Goal: Information Seeking & Learning: Learn about a topic

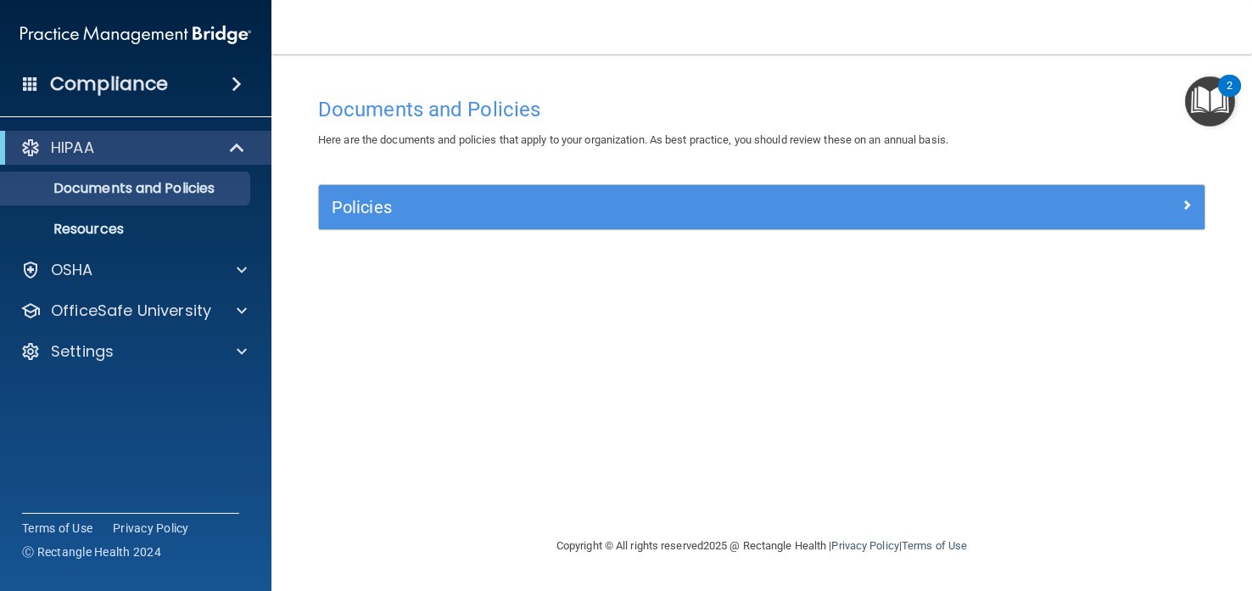
click at [1213, 92] on img "Open Resource Center, 2 new notifications" at bounding box center [1210, 101] width 50 height 50
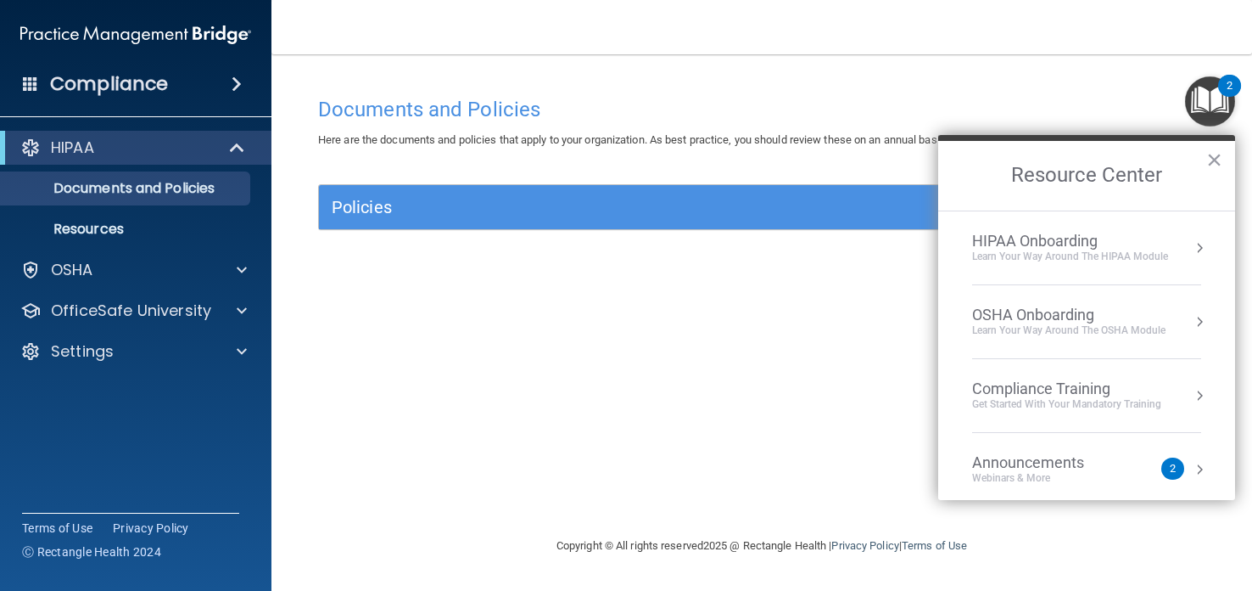
click at [1156, 250] on div "Learn Your Way around the HIPAA module" at bounding box center [1070, 256] width 196 height 14
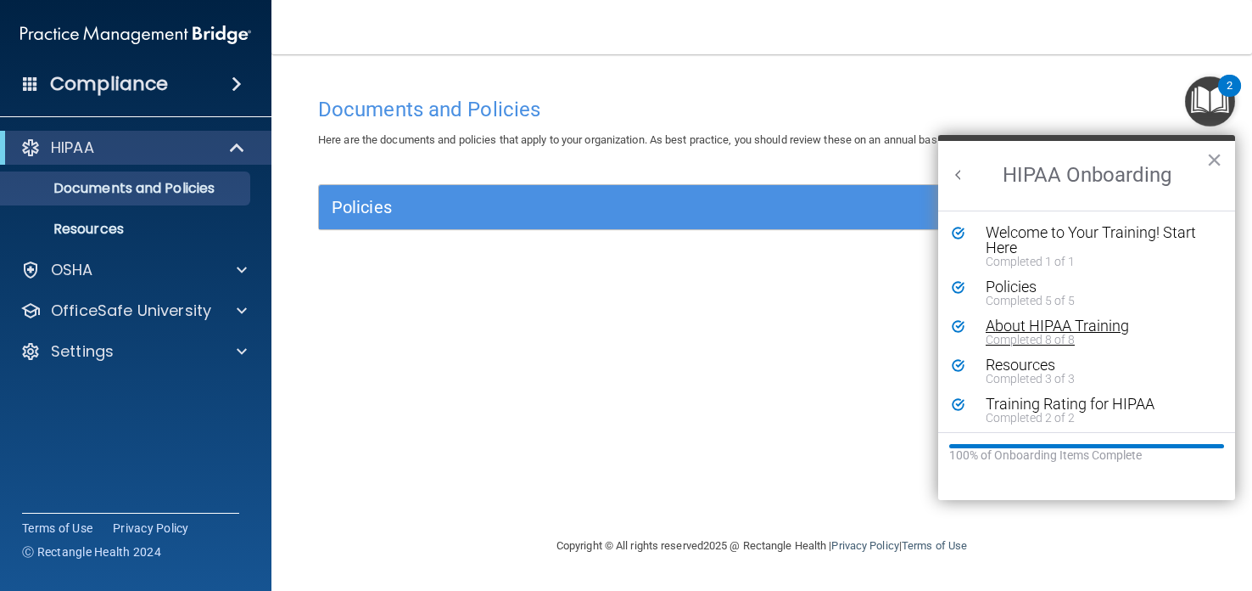
click at [1000, 327] on div "About HIPAA Training" at bounding box center [1099, 325] width 227 height 15
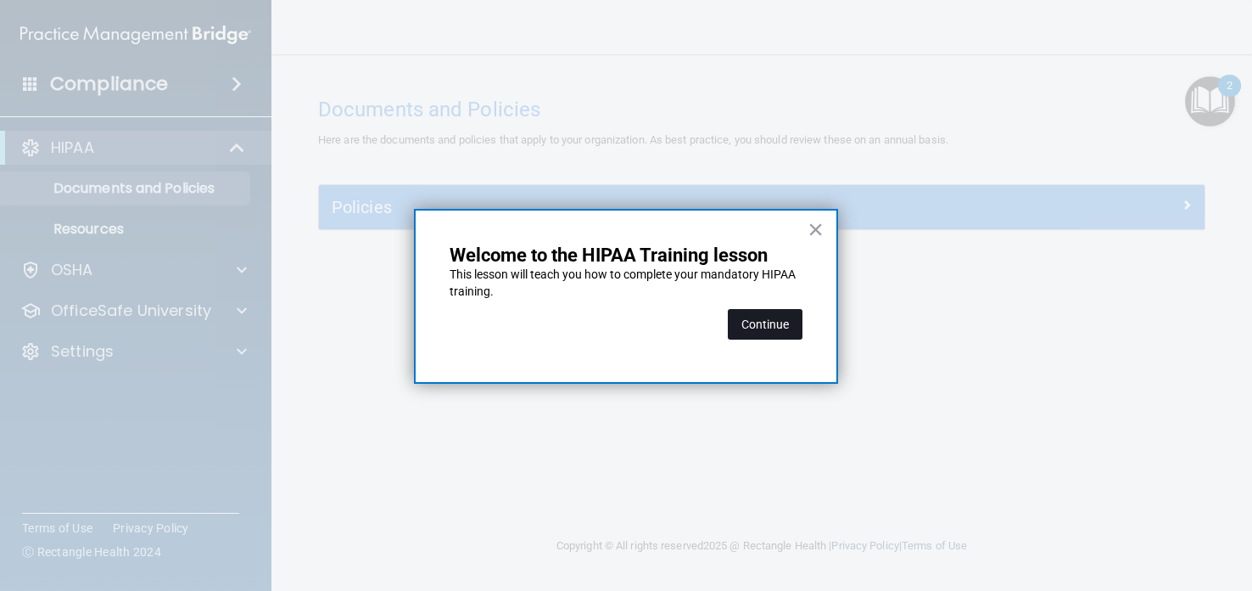
click at [756, 329] on button "Continue" at bounding box center [765, 324] width 75 height 31
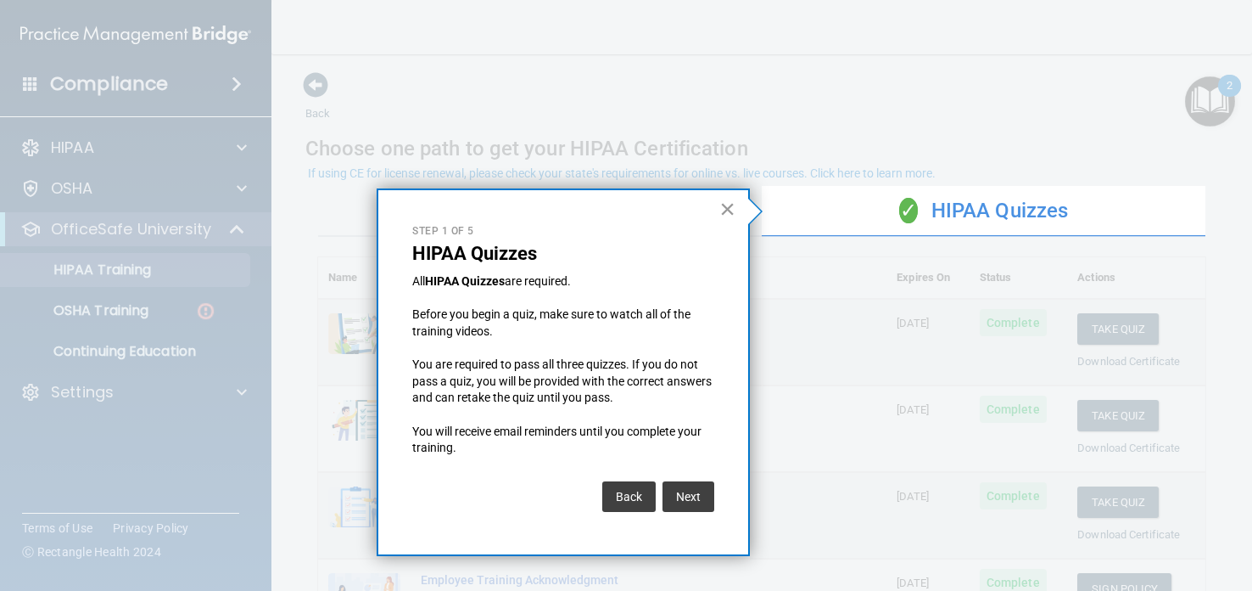
click at [729, 202] on button "×" at bounding box center [727, 208] width 16 height 27
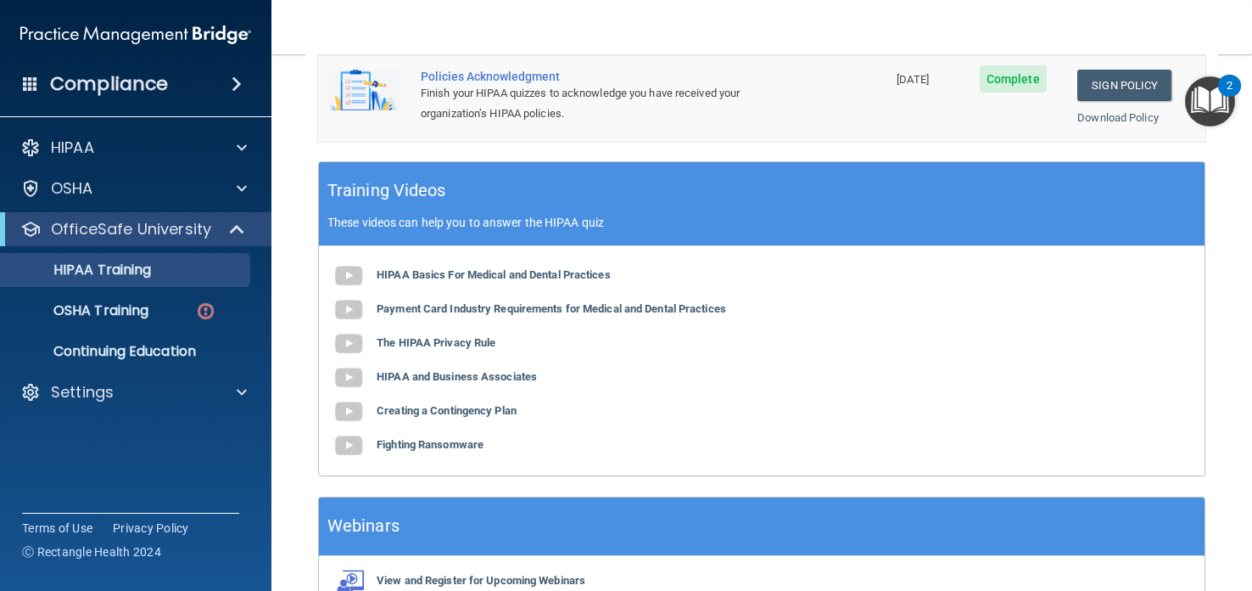
scroll to position [682, 0]
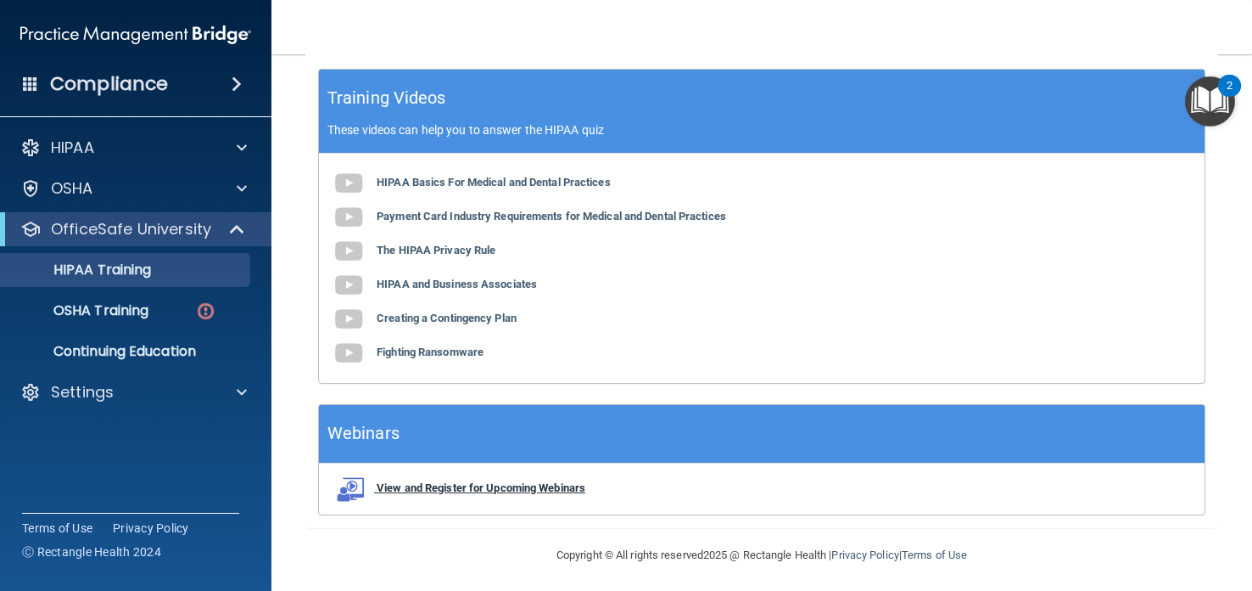
click at [348, 482] on img at bounding box center [349, 488] width 34 height 25
click at [350, 486] on img at bounding box center [349, 488] width 34 height 25
click at [1205, 95] on img "Open Resource Center, 2 new notifications" at bounding box center [1210, 101] width 50 height 50
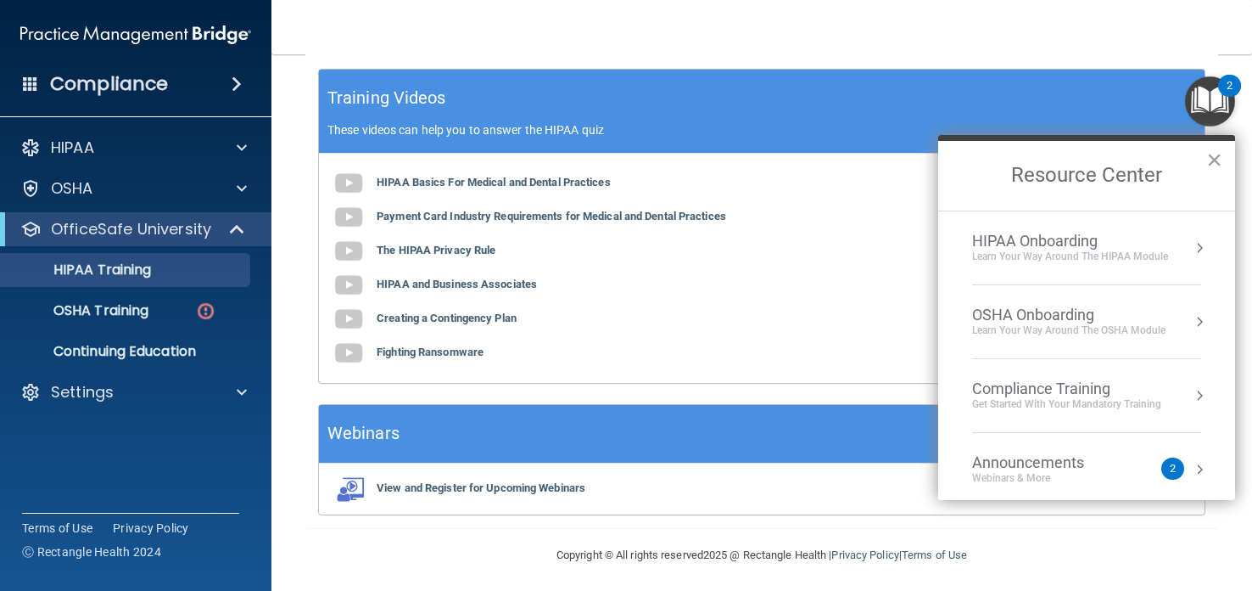
click at [1131, 241] on div "HIPAA Onboarding" at bounding box center [1070, 241] width 196 height 19
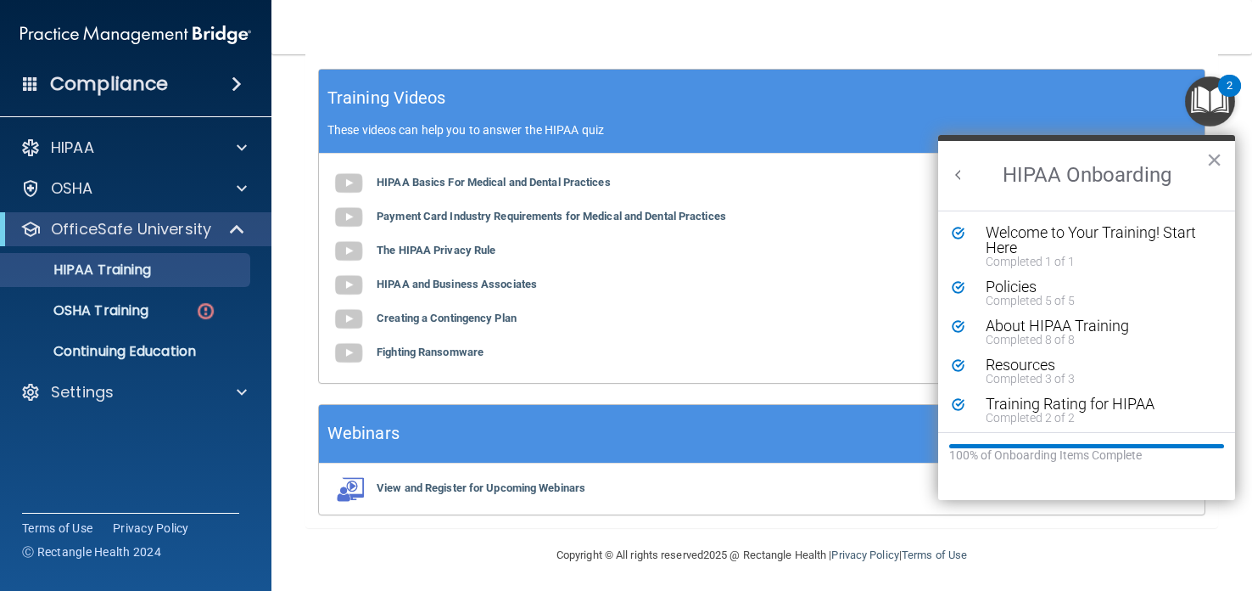
scroll to position [0, 0]
click at [1021, 329] on div "About HIPAA Training" at bounding box center [1099, 325] width 227 height 15
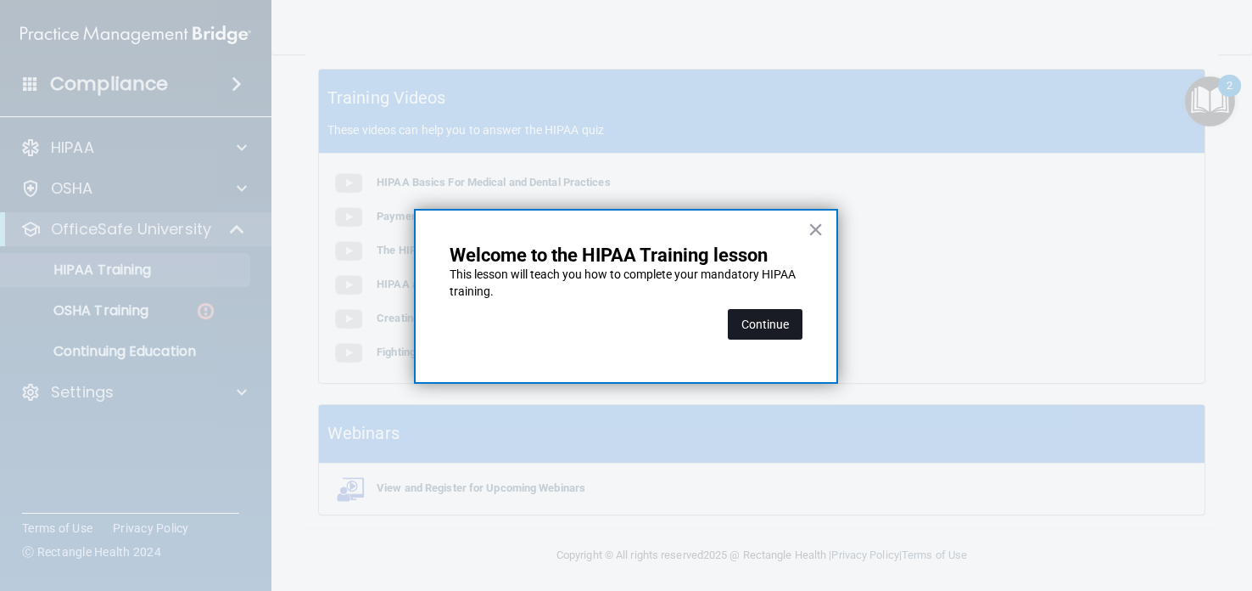
click at [770, 318] on button "Continue" at bounding box center [765, 324] width 75 height 31
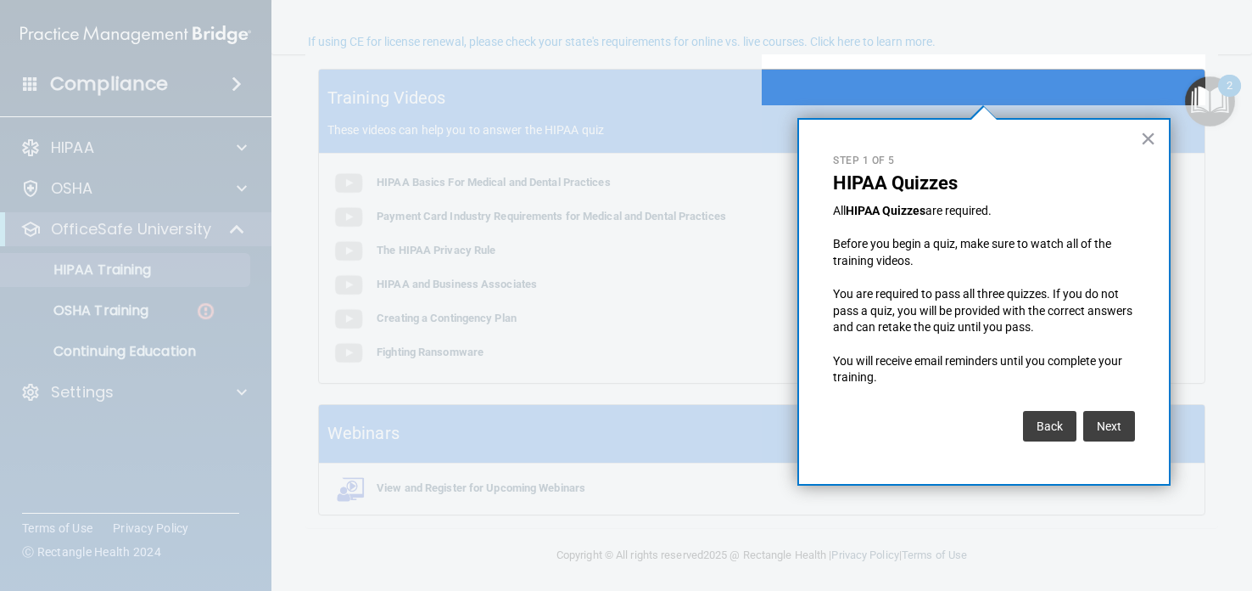
scroll to position [131, 0]
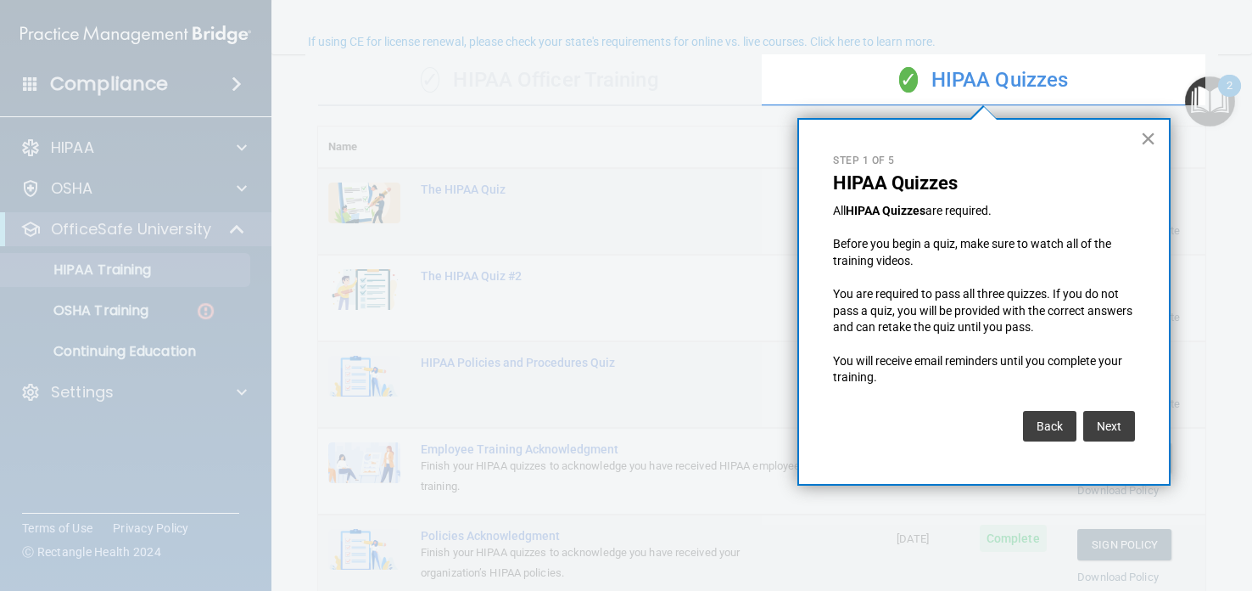
click at [1143, 135] on button "×" at bounding box center [1148, 138] width 16 height 27
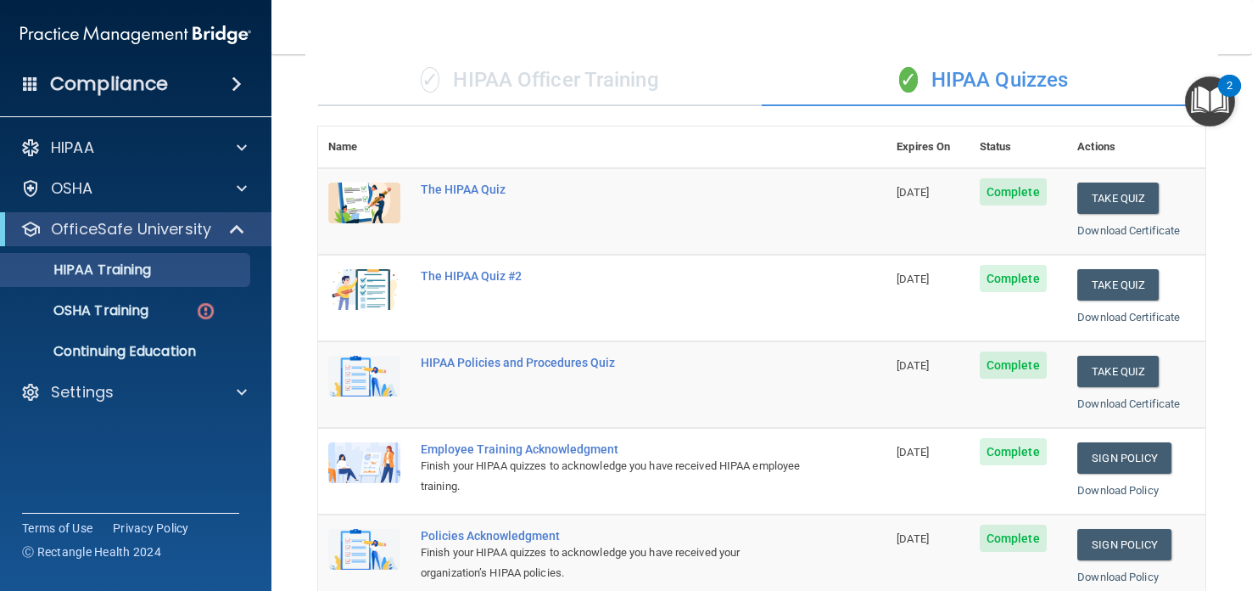
scroll to position [682, 0]
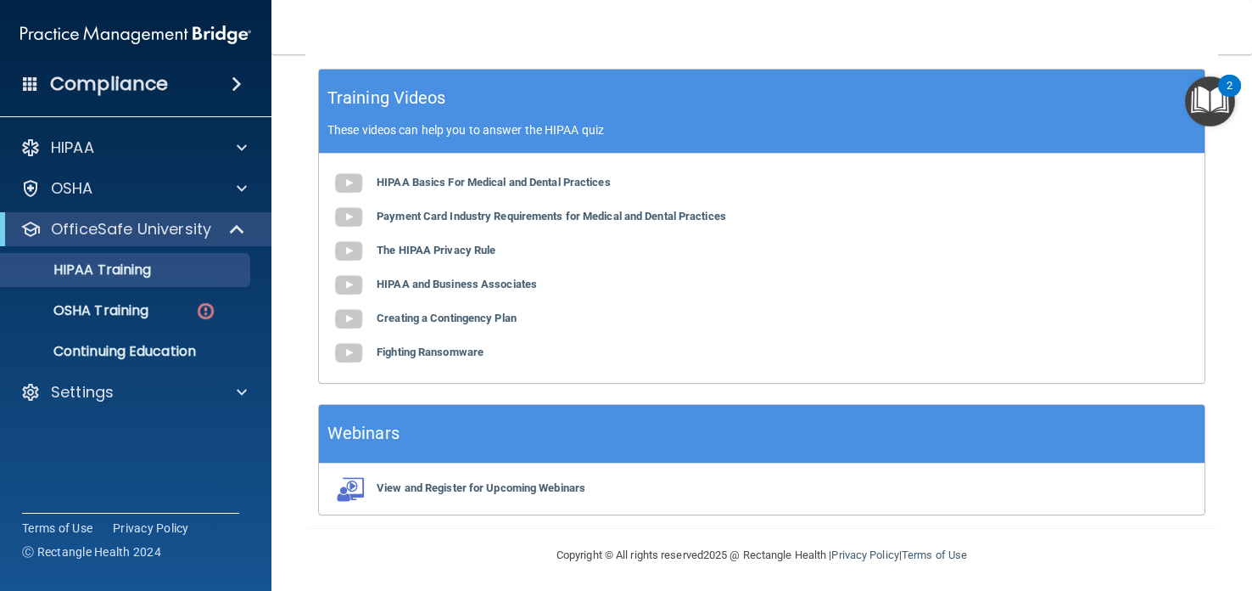
click at [1213, 86] on img "Open Resource Center, 2 new notifications" at bounding box center [1210, 101] width 50 height 50
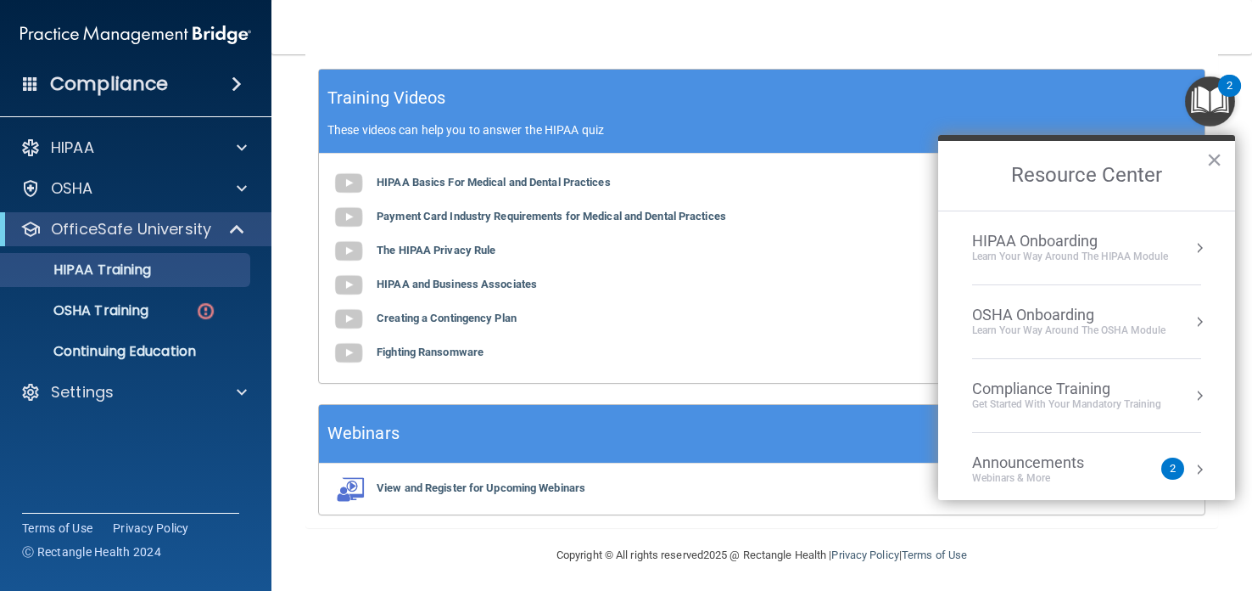
click at [1064, 258] on div "Learn Your Way around the HIPAA module" at bounding box center [1070, 256] width 196 height 14
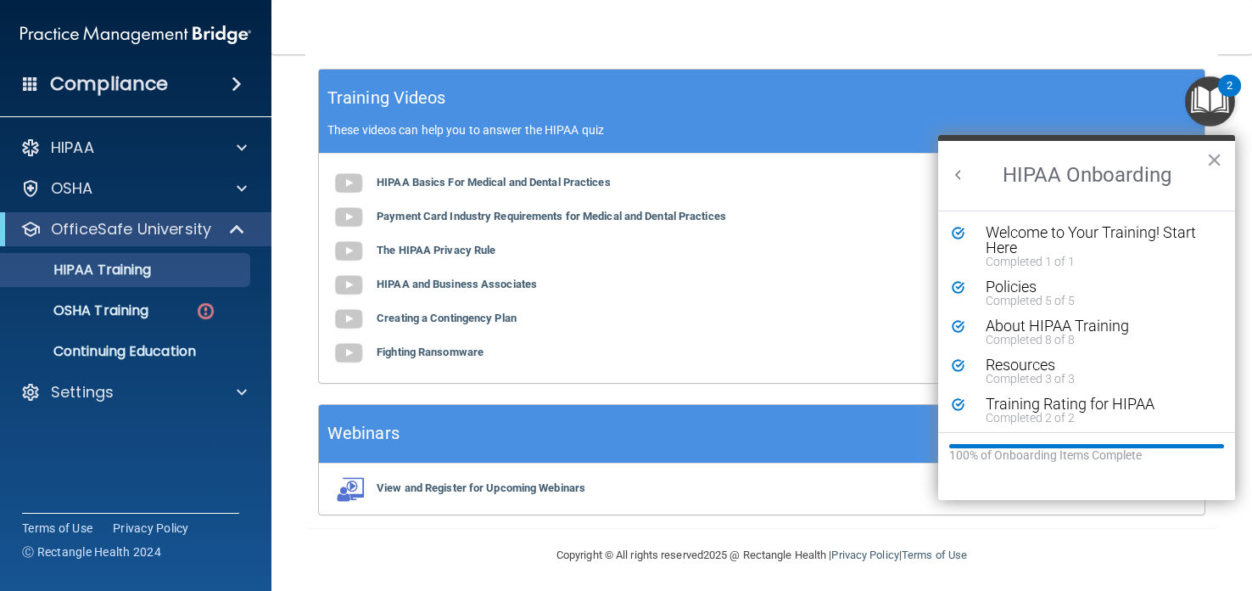
scroll to position [0, 0]
click at [1065, 366] on div "Resources" at bounding box center [1099, 364] width 227 height 15
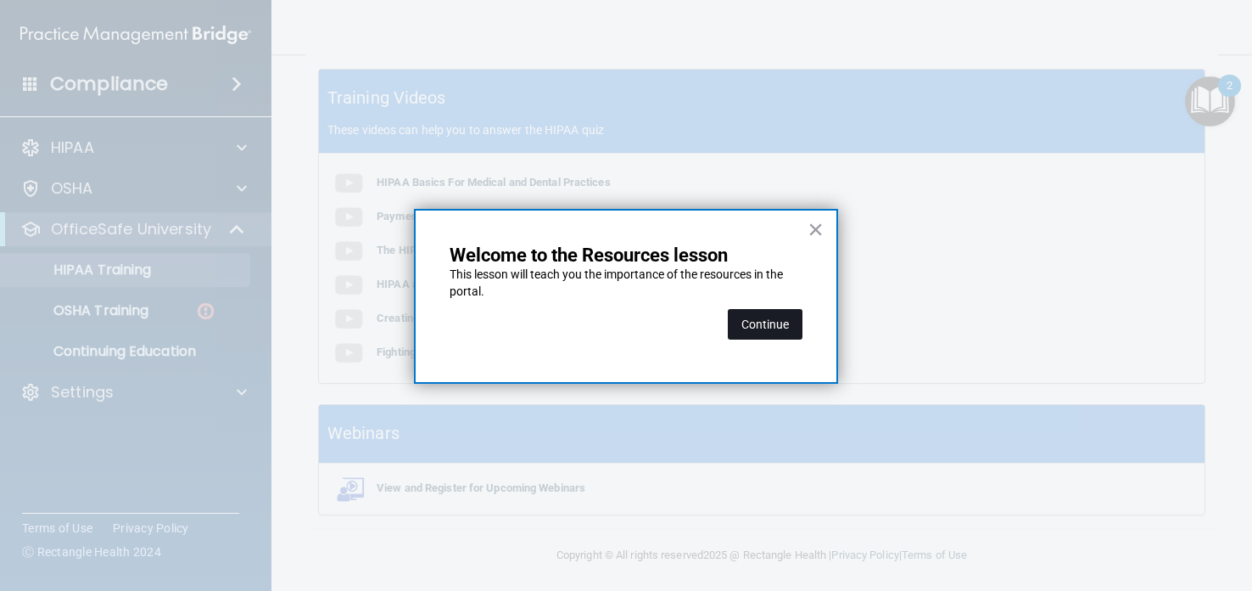
click at [761, 320] on button "Continue" at bounding box center [765, 324] width 75 height 31
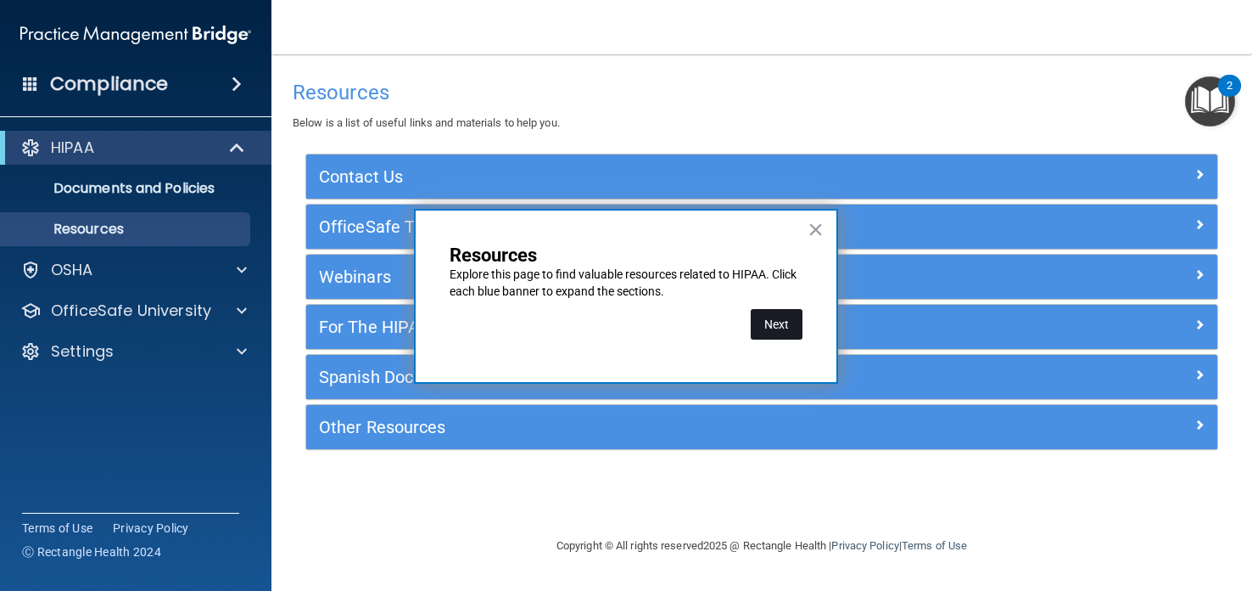
click at [775, 311] on button "Next" at bounding box center [777, 324] width 52 height 31
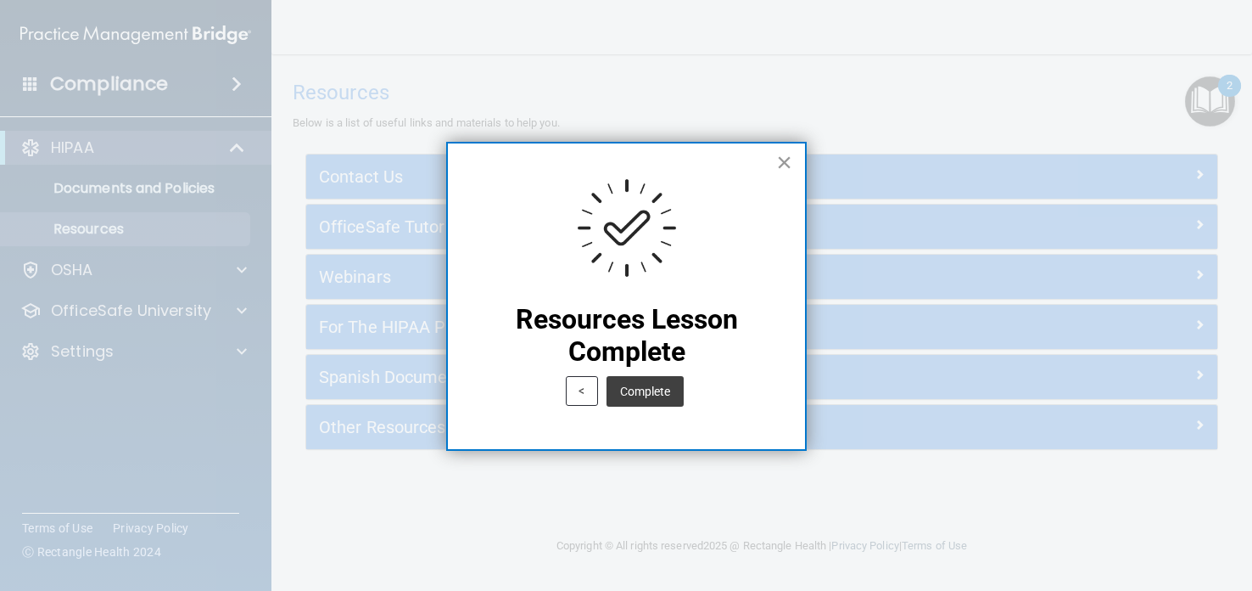
click at [784, 156] on button "×" at bounding box center [784, 161] width 16 height 27
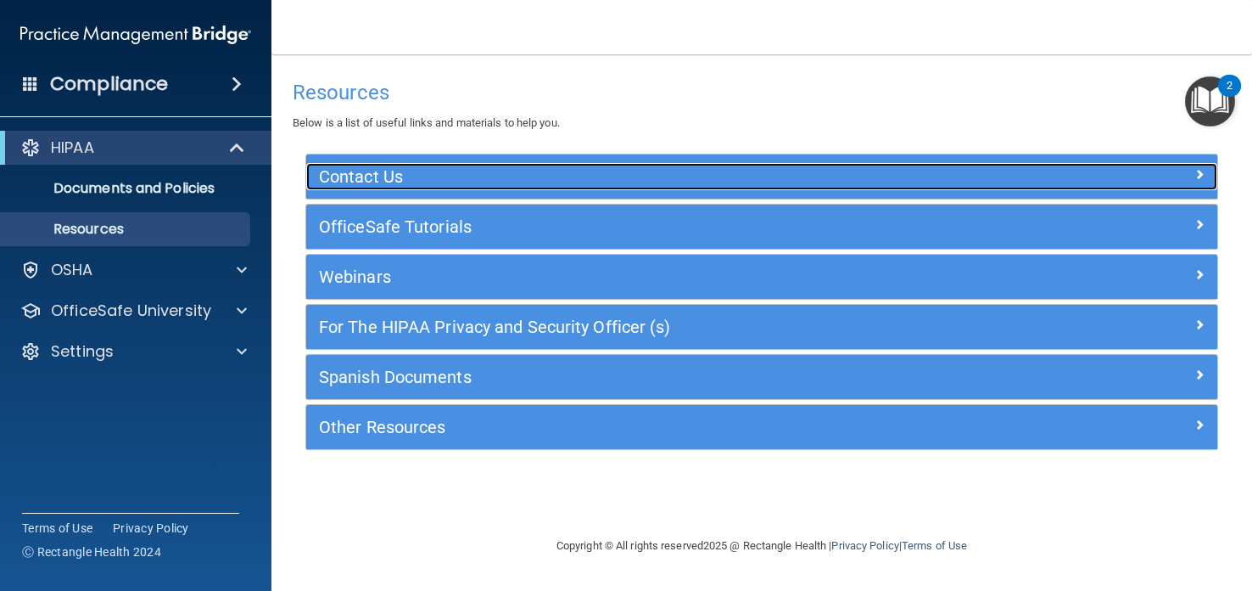
click at [541, 173] on h5 "Contact Us" at bounding box center [648, 176] width 658 height 19
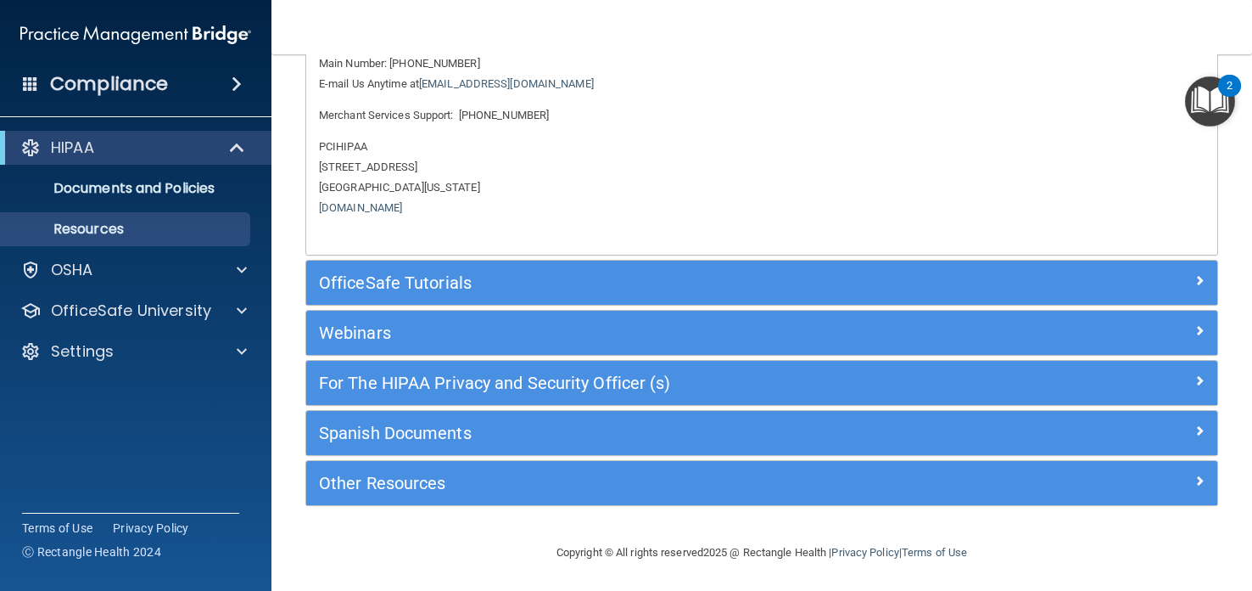
scroll to position [170, 0]
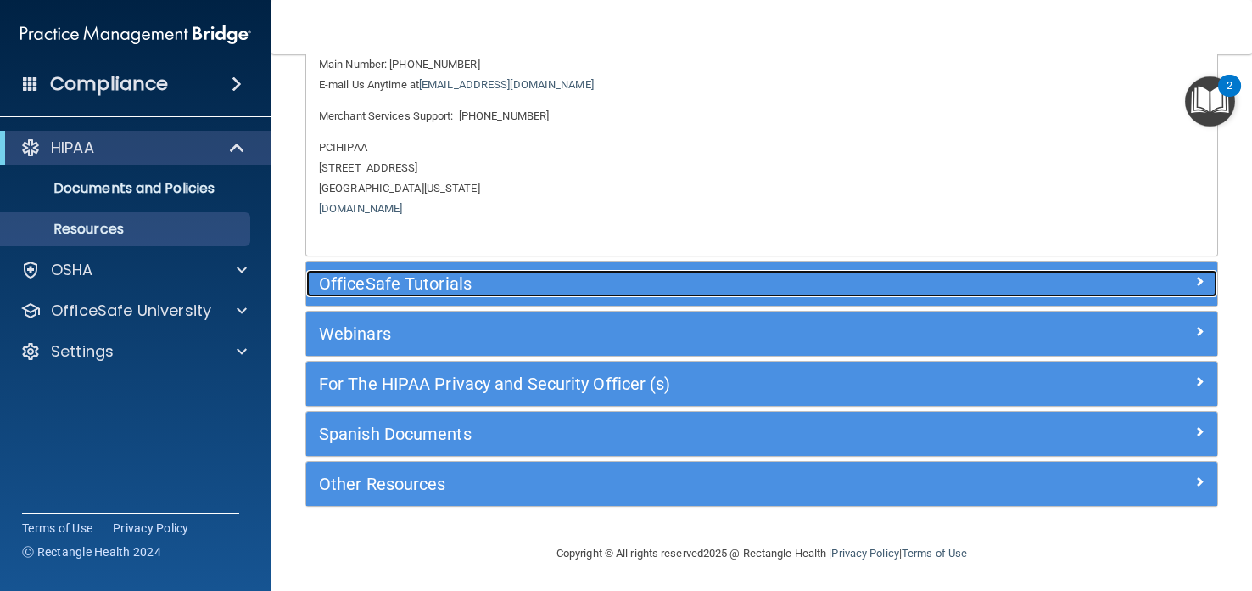
click at [505, 277] on h5 "OfficeSafe Tutorials" at bounding box center [648, 283] width 658 height 19
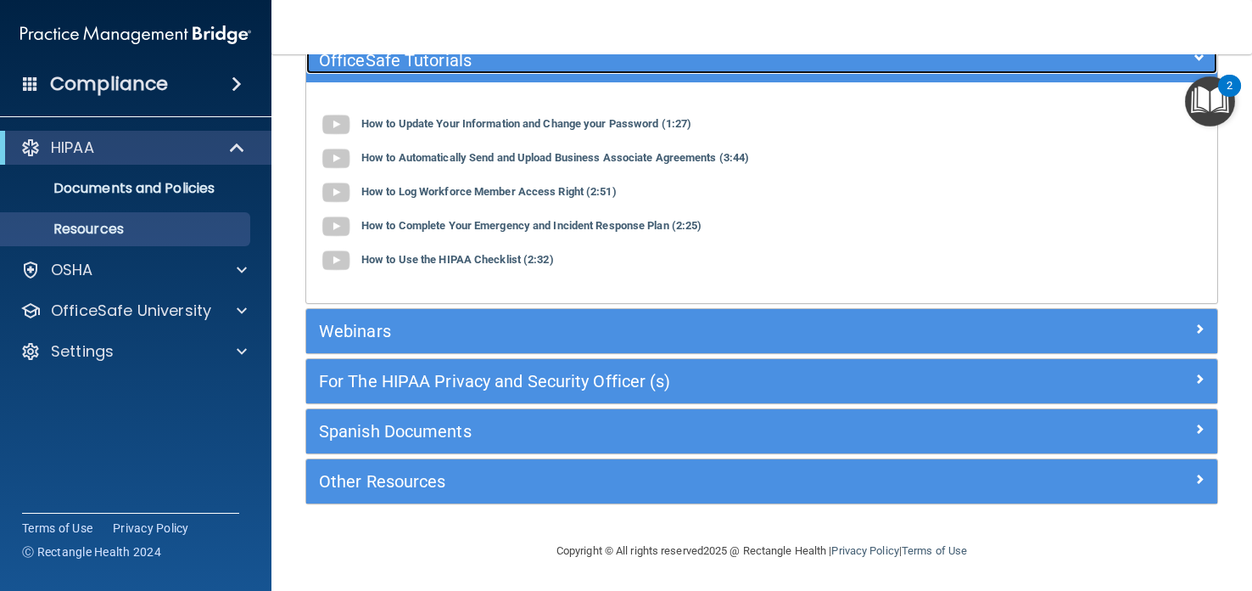
scroll to position [165, 0]
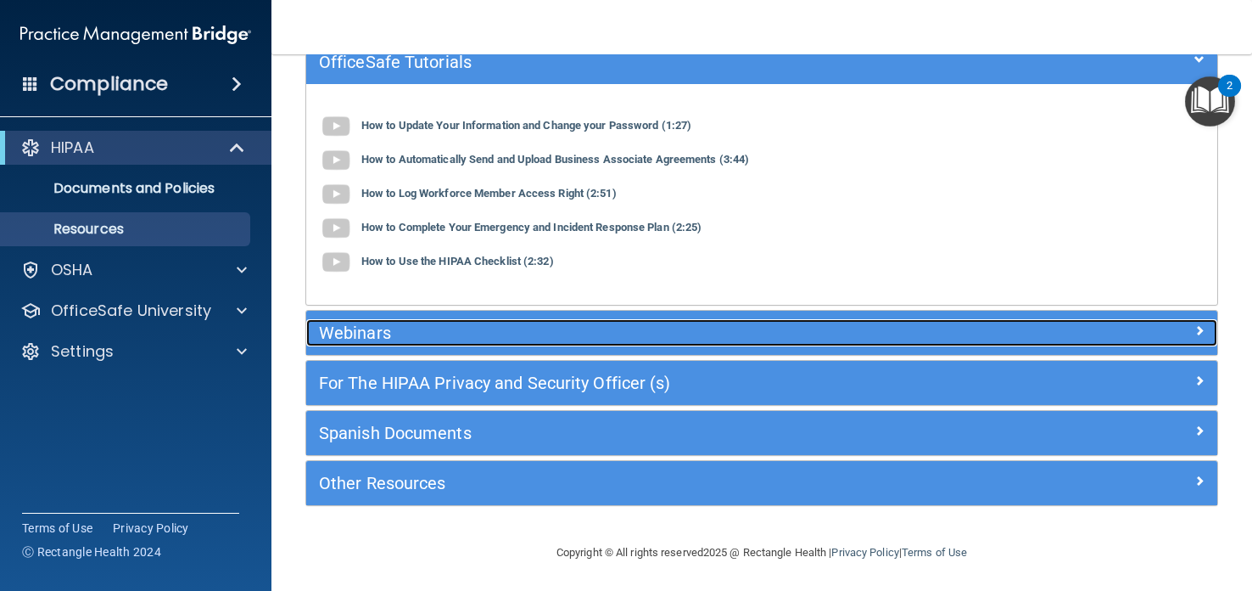
click at [430, 333] on h5 "Webinars" at bounding box center [648, 332] width 658 height 19
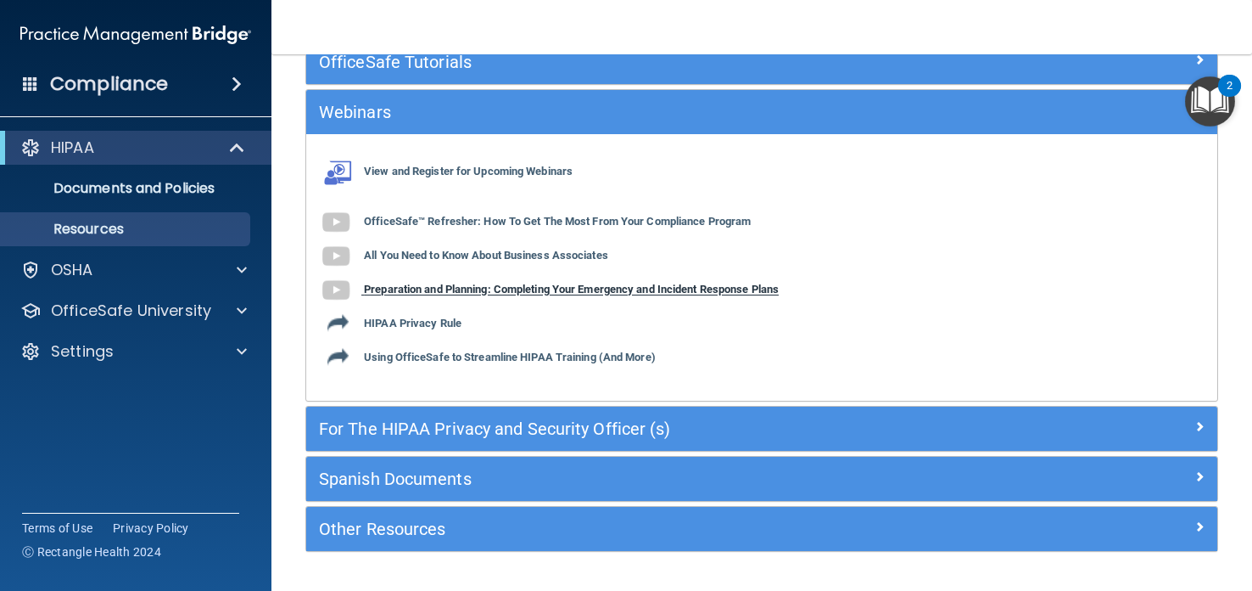
click at [339, 287] on img at bounding box center [336, 290] width 34 height 34
